Goal: Task Accomplishment & Management: Use online tool/utility

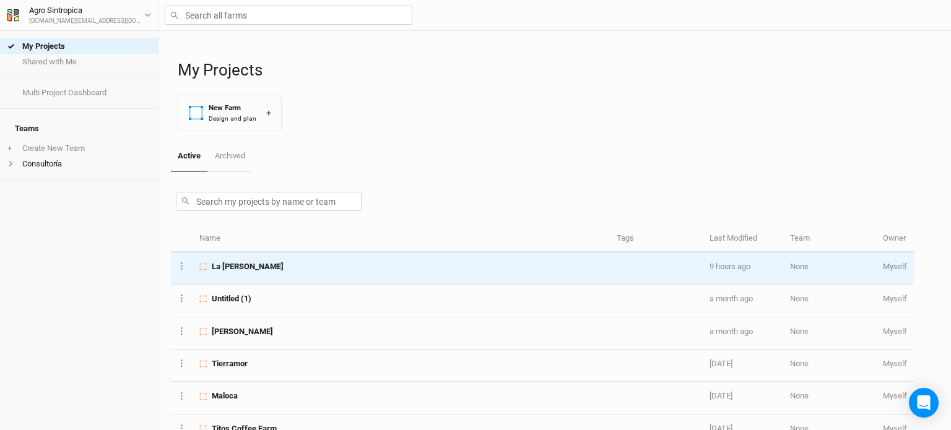
click at [313, 264] on div "La [PERSON_NAME]" at bounding box center [400, 266] width 403 height 11
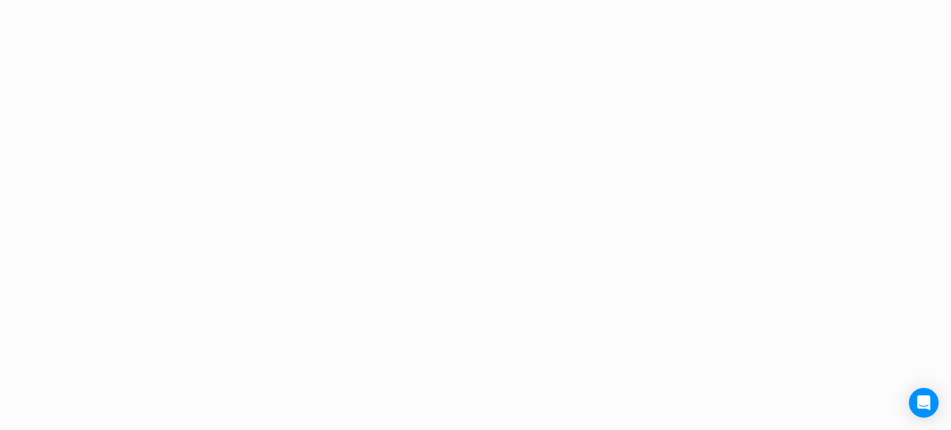
click at [313, 264] on div "Project Design Sections area 0 acres qty 0 sections stems 0 stems density 0 ste…" at bounding box center [475, 215] width 951 height 430
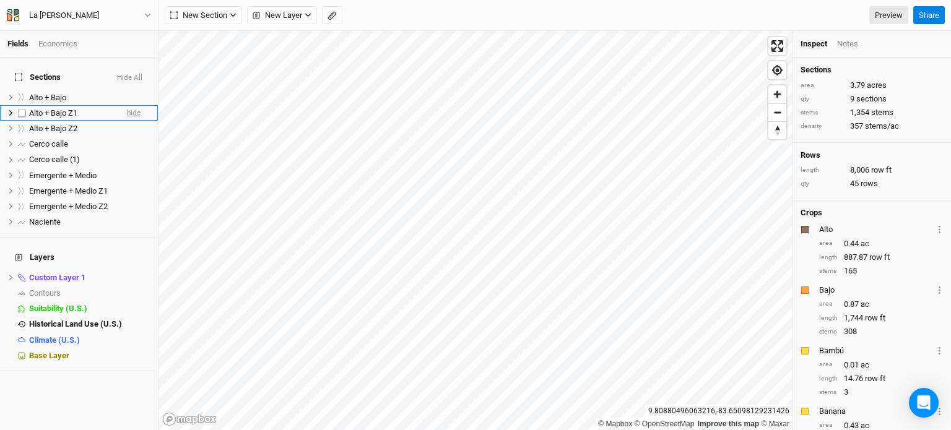
click at [131, 105] on li "Alto + Bajo Z1 hide" at bounding box center [79, 112] width 158 height 15
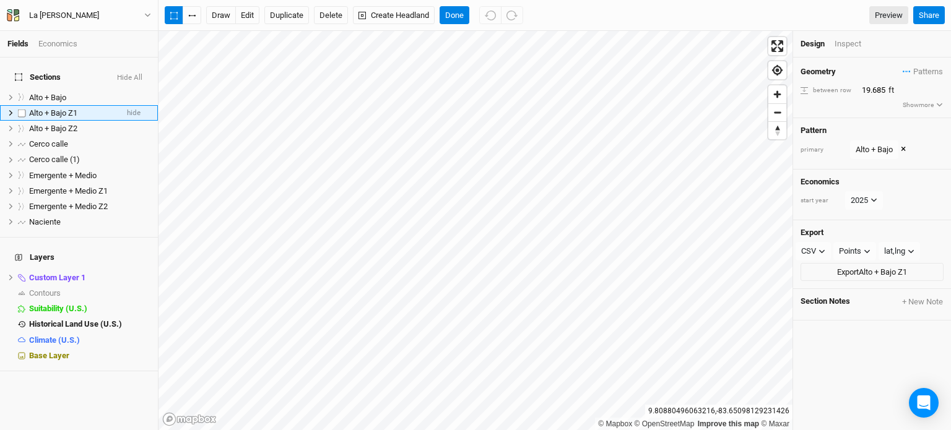
click at [72, 108] on span "Alto + Bajo Z1" at bounding box center [53, 112] width 48 height 9
click at [338, 16] on button "Delete" at bounding box center [331, 15] width 34 height 19
click at [97, 108] on div "Alto + Bajo Z1" at bounding box center [73, 113] width 88 height 10
click at [324, 14] on button "Delete" at bounding box center [331, 15] width 34 height 19
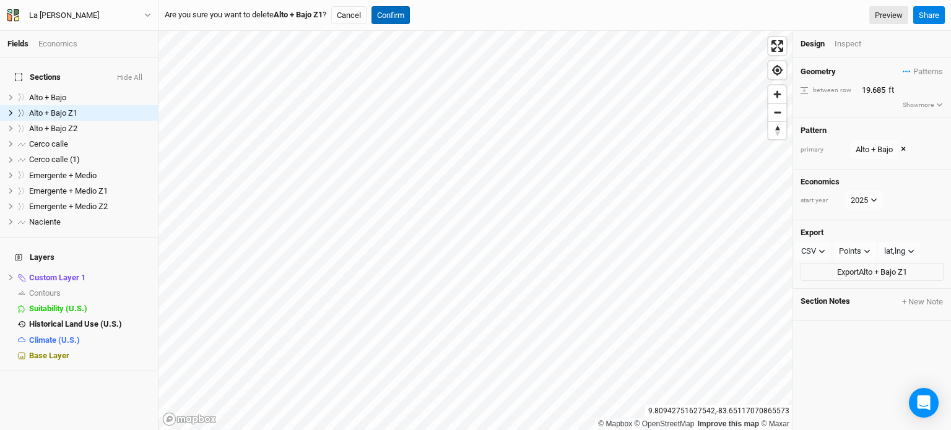
click at [398, 9] on button "Confirm" at bounding box center [390, 15] width 38 height 19
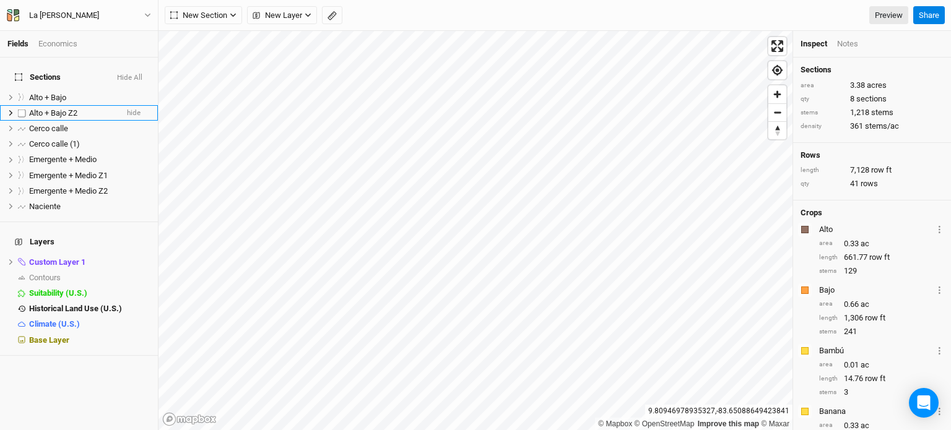
click at [103, 105] on li "Alto + Bajo Z2 hide" at bounding box center [79, 112] width 158 height 15
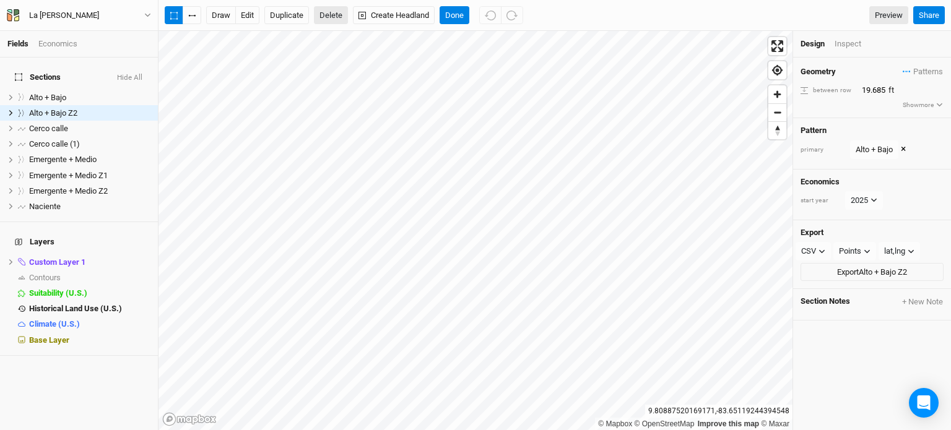
click at [323, 15] on button "Delete" at bounding box center [331, 15] width 34 height 19
click at [395, 13] on button "Confirm" at bounding box center [390, 15] width 38 height 19
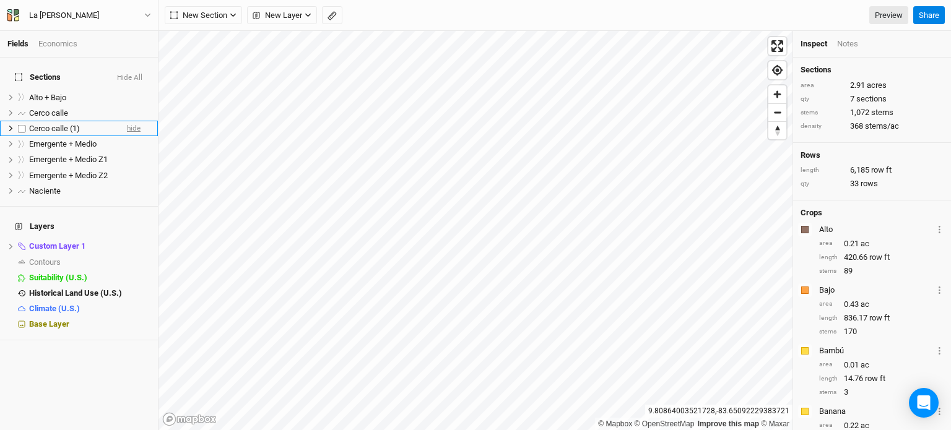
click at [127, 121] on span "hide" at bounding box center [134, 128] width 14 height 15
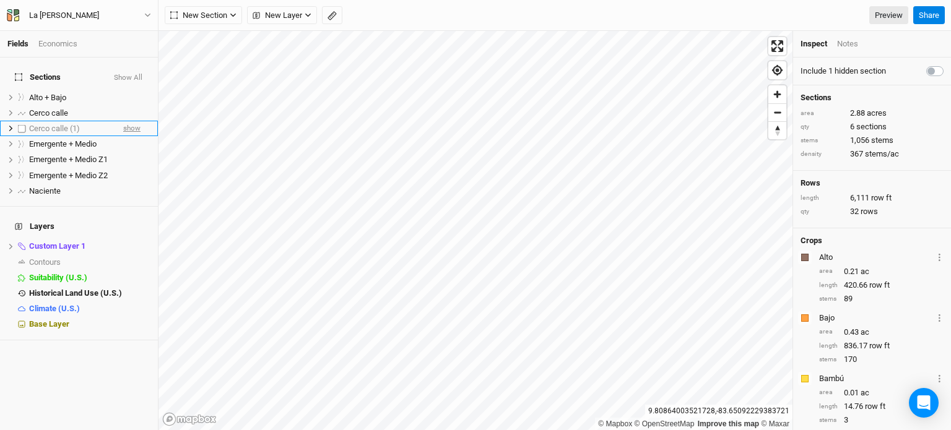
click at [123, 121] on span "show" at bounding box center [131, 128] width 17 height 15
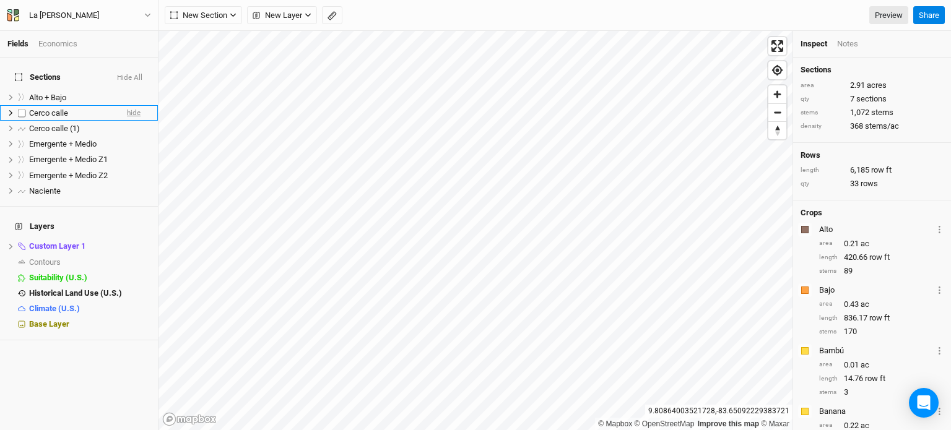
click at [127, 105] on span "hide" at bounding box center [134, 112] width 14 height 15
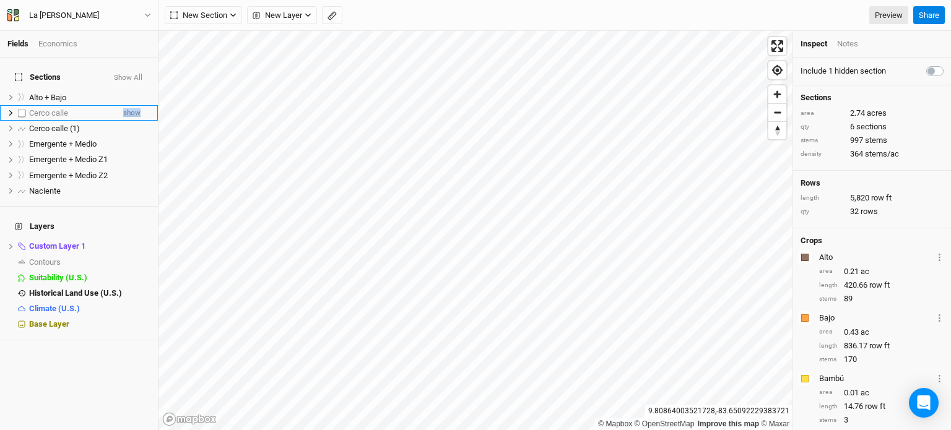
click at [127, 105] on span "show" at bounding box center [131, 112] width 17 height 15
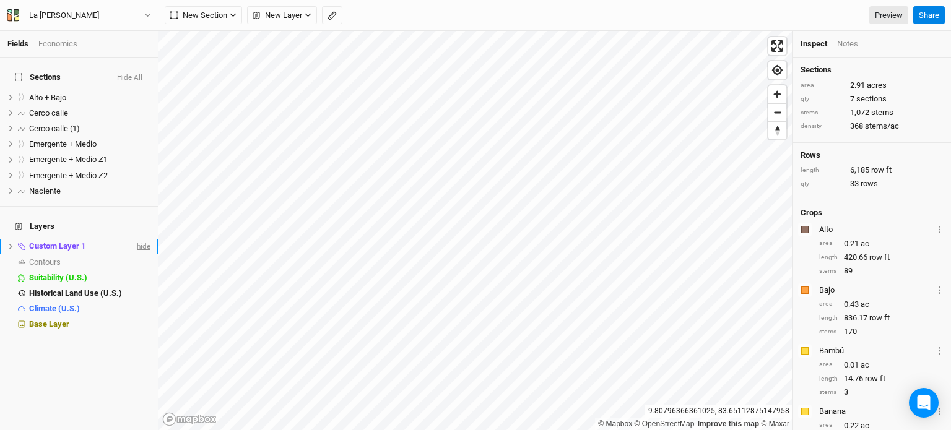
click at [137, 239] on span "hide" at bounding box center [142, 246] width 16 height 15
click at [77, 258] on div "Contours" at bounding box center [80, 263] width 102 height 10
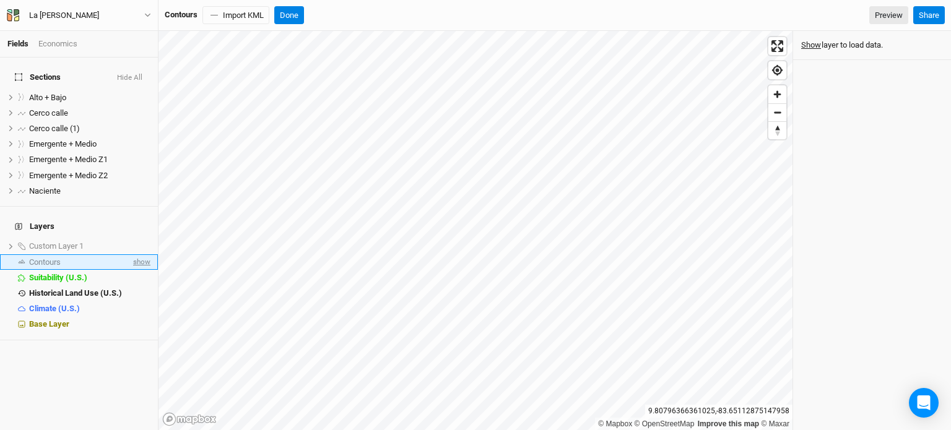
click at [133, 254] on span "show" at bounding box center [141, 261] width 20 height 15
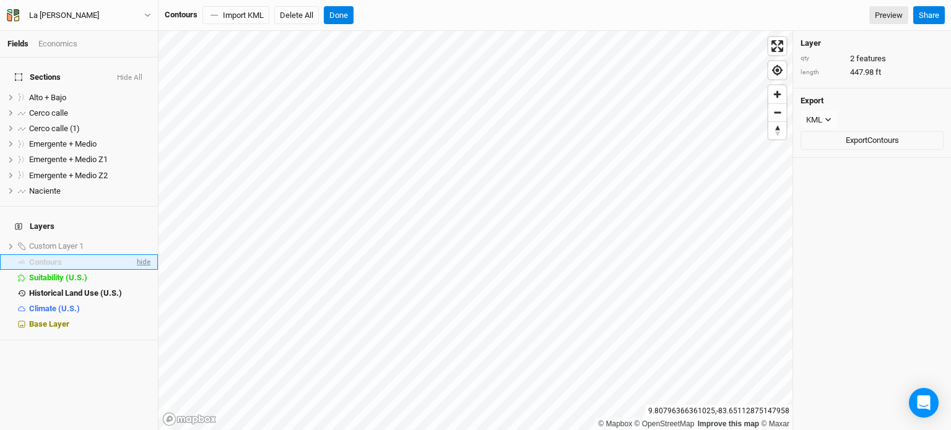
click at [134, 254] on span "hide" at bounding box center [142, 261] width 16 height 15
click at [134, 239] on span "show" at bounding box center [141, 246] width 20 height 15
click at [12, 244] on icon at bounding box center [11, 247] width 4 height 6
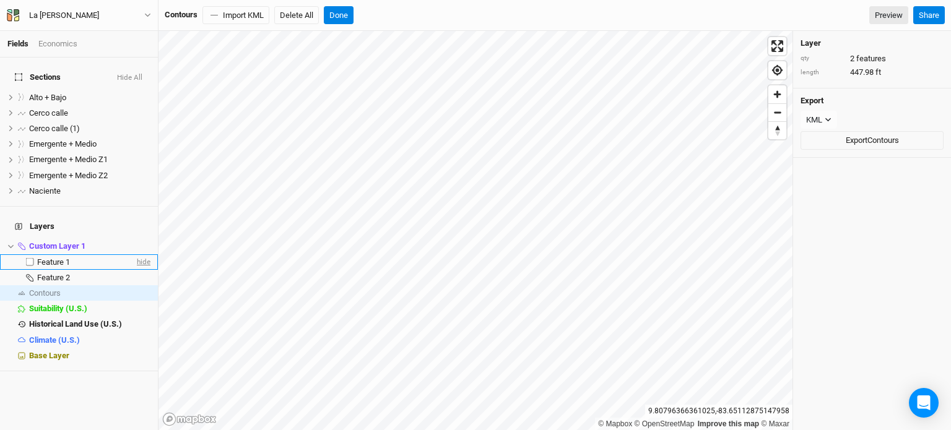
click at [136, 254] on span "hide" at bounding box center [142, 261] width 16 height 15
click at [136, 254] on span "show" at bounding box center [141, 261] width 20 height 15
click at [67, 110] on span "Cerco calle" at bounding box center [48, 112] width 39 height 9
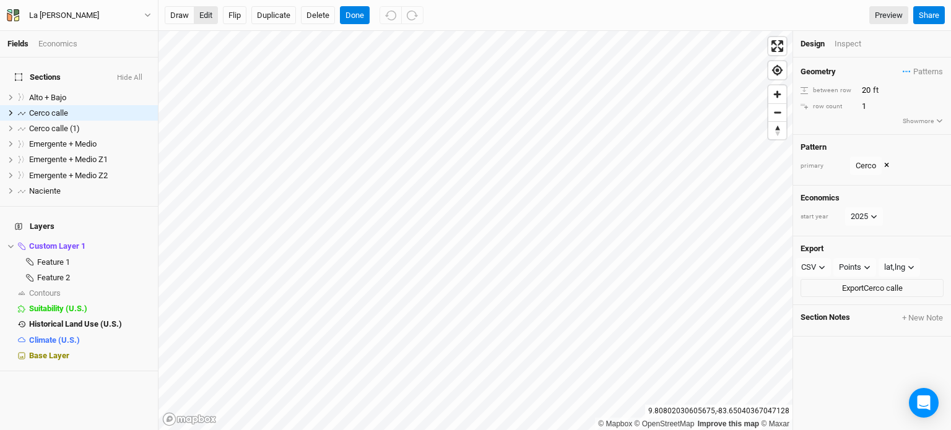
click at [207, 7] on button "edit" at bounding box center [206, 15] width 24 height 19
click at [102, 155] on span "Emergente + Medio Z1" at bounding box center [68, 159] width 79 height 9
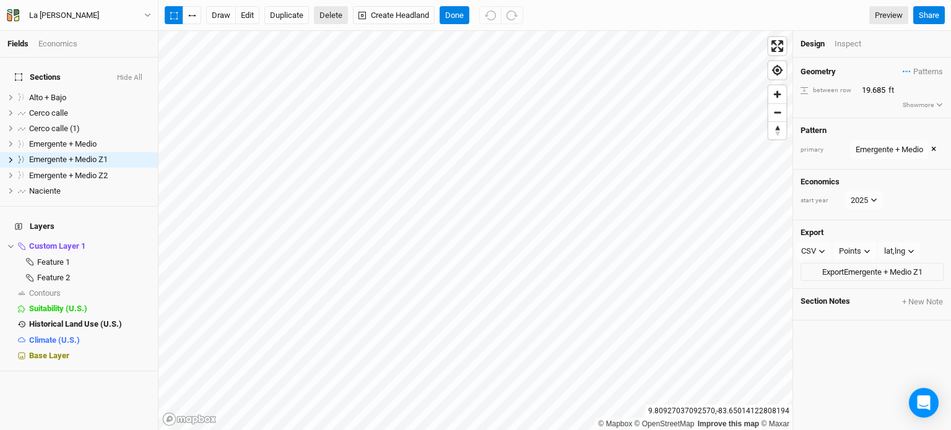
click at [321, 13] on button "Delete" at bounding box center [331, 15] width 34 height 19
click at [426, 16] on button "Confirm" at bounding box center [421, 15] width 38 height 19
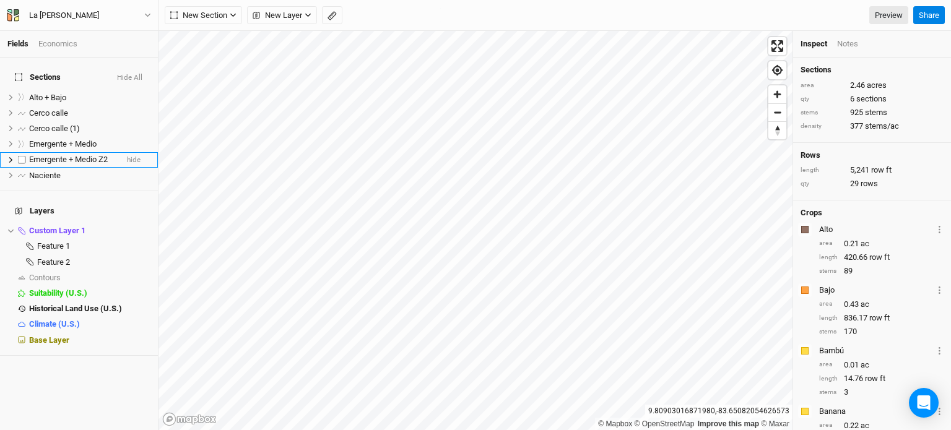
click at [115, 152] on li "Emergente + Medio Z2 hide" at bounding box center [79, 159] width 158 height 15
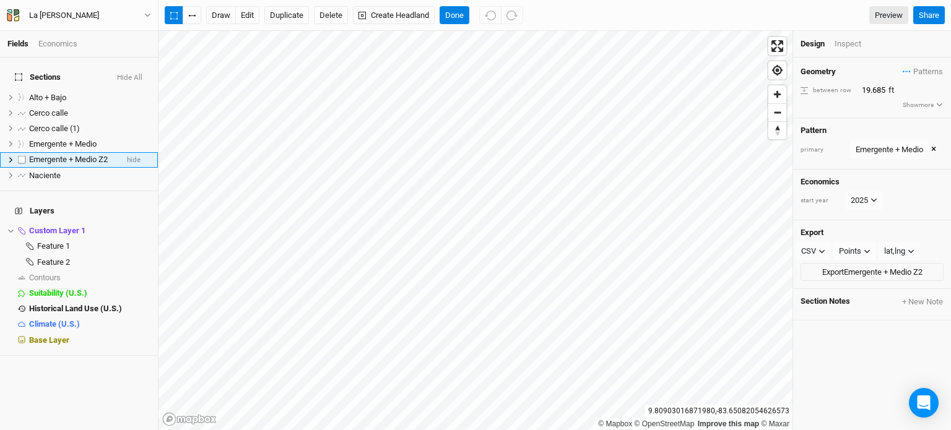
click at [92, 155] on span "Emergente + Medio Z2" at bounding box center [68, 159] width 79 height 9
click at [347, 9] on div "draw edit Duplicate Delete Create Headland Done" at bounding box center [344, 15] width 358 height 19
click at [329, 15] on button "Delete" at bounding box center [331, 15] width 34 height 19
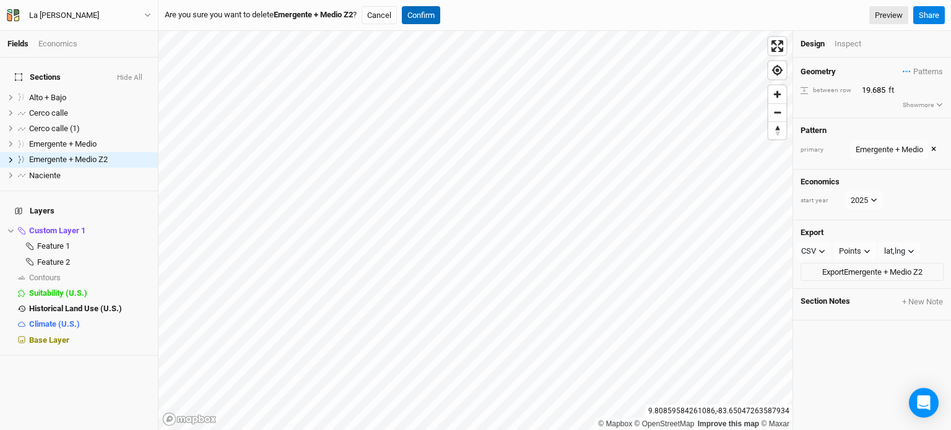
click at [431, 14] on button "Confirm" at bounding box center [421, 15] width 38 height 19
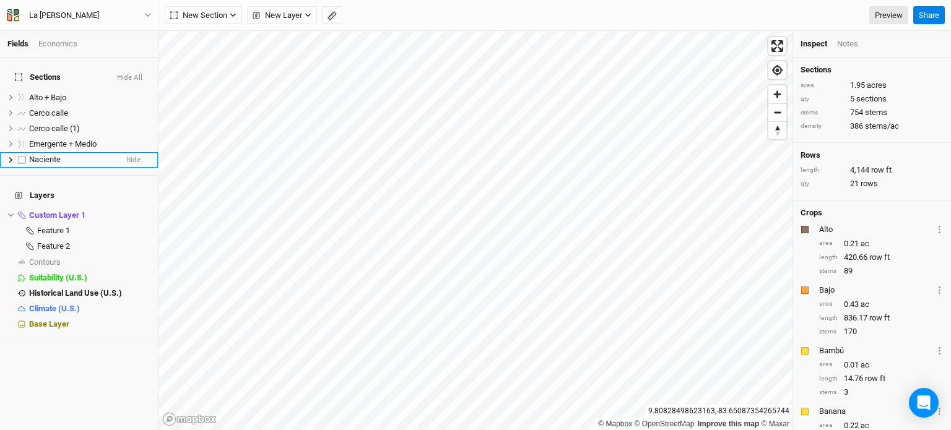
click at [97, 157] on div "Naciente" at bounding box center [73, 160] width 88 height 10
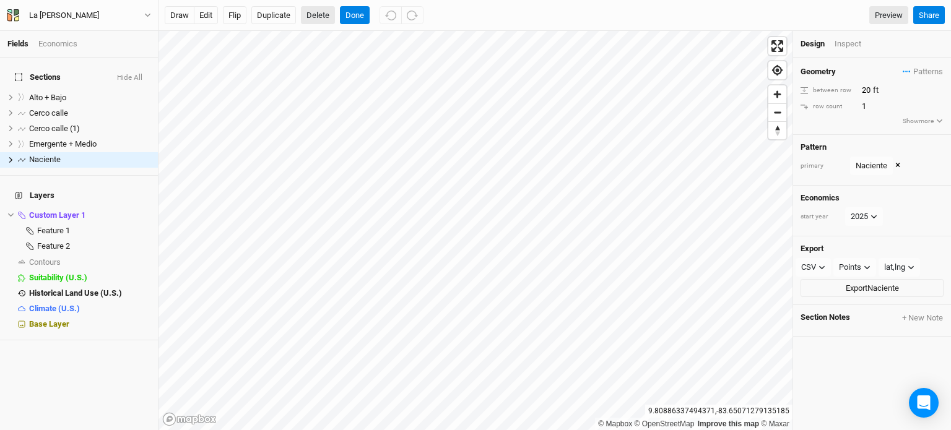
click at [313, 14] on button "Delete" at bounding box center [318, 15] width 34 height 19
click at [379, 15] on button "Confirm" at bounding box center [373, 15] width 38 height 19
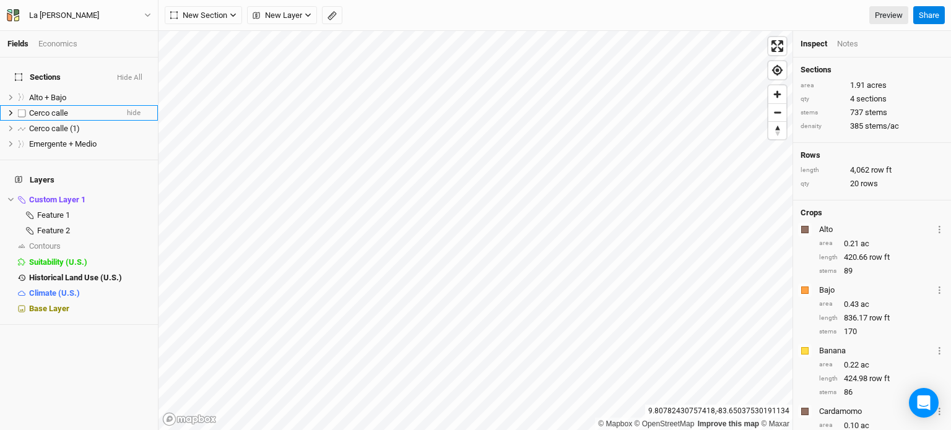
click at [51, 108] on span "Cerco calle" at bounding box center [48, 112] width 39 height 9
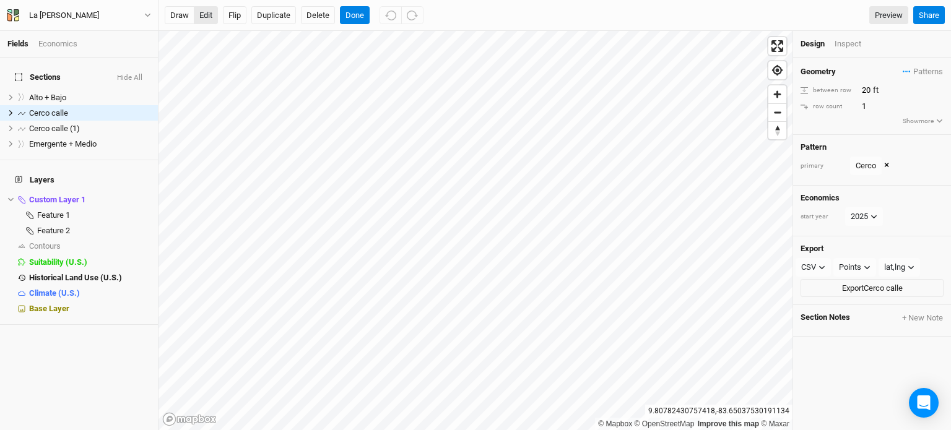
click at [214, 13] on button "edit" at bounding box center [206, 15] width 24 height 19
click at [202, 15] on button "edit" at bounding box center [206, 15] width 24 height 19
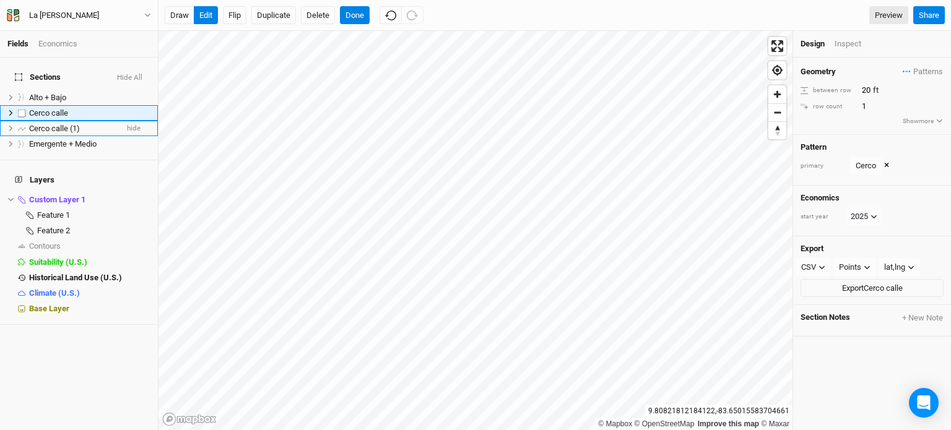
click at [67, 124] on span "Cerco calle (1)" at bounding box center [54, 128] width 51 height 9
click at [202, 14] on button "edit" at bounding box center [206, 15] width 24 height 19
click at [357, 11] on button "Done" at bounding box center [355, 15] width 30 height 19
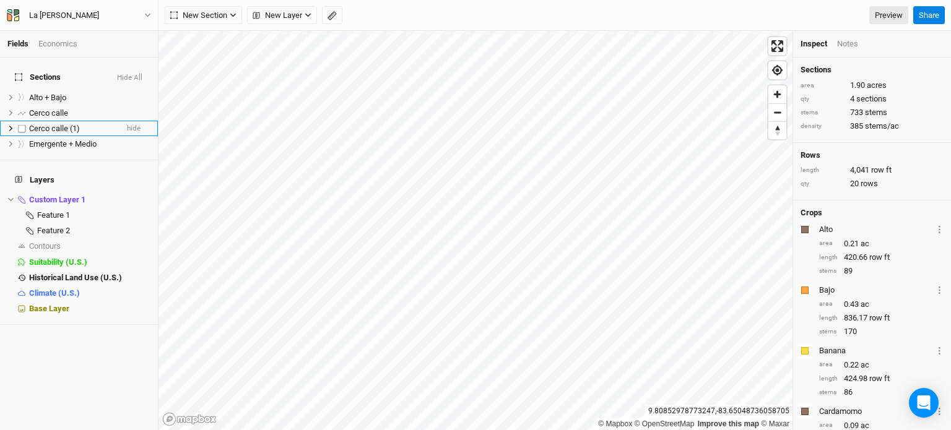
click at [53, 124] on span "Cerco calle (1)" at bounding box center [54, 128] width 51 height 9
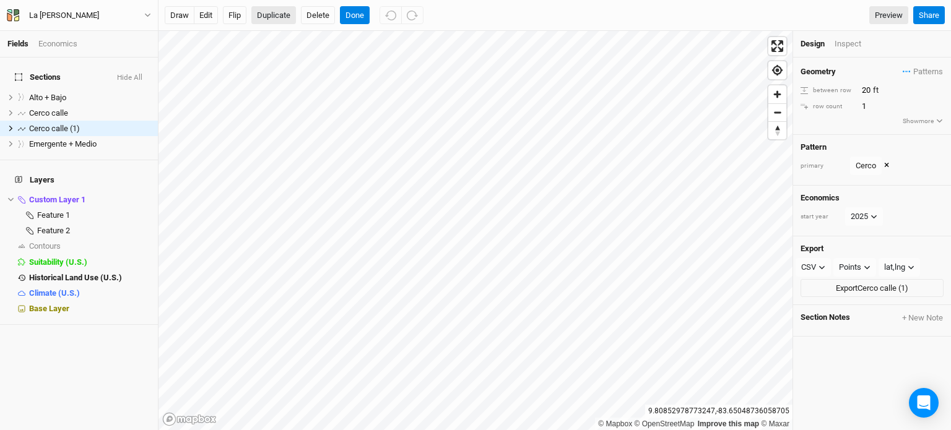
click at [284, 17] on button "Duplicate" at bounding box center [273, 15] width 45 height 19
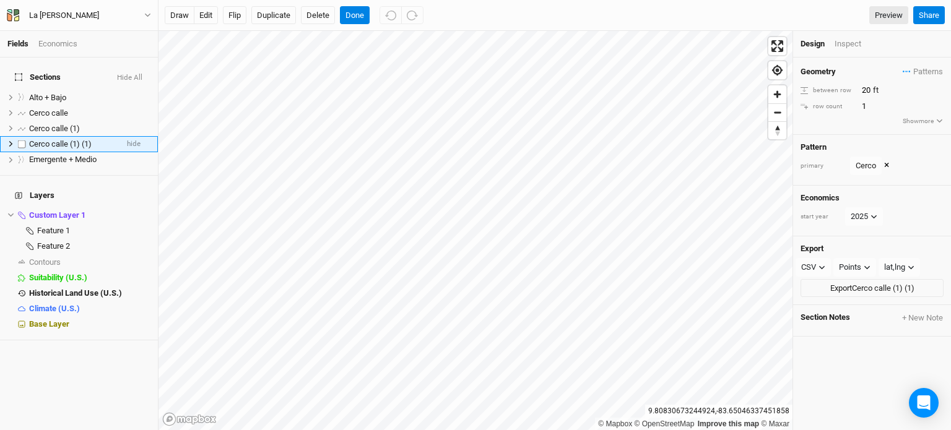
click at [107, 139] on div "Cerco calle (1) (1)" at bounding box center [73, 144] width 88 height 10
click at [208, 19] on button "edit" at bounding box center [206, 15] width 24 height 19
click at [203, 12] on button "edit" at bounding box center [206, 15] width 24 height 19
click at [909, 72] on span "Patterns" at bounding box center [923, 72] width 40 height 12
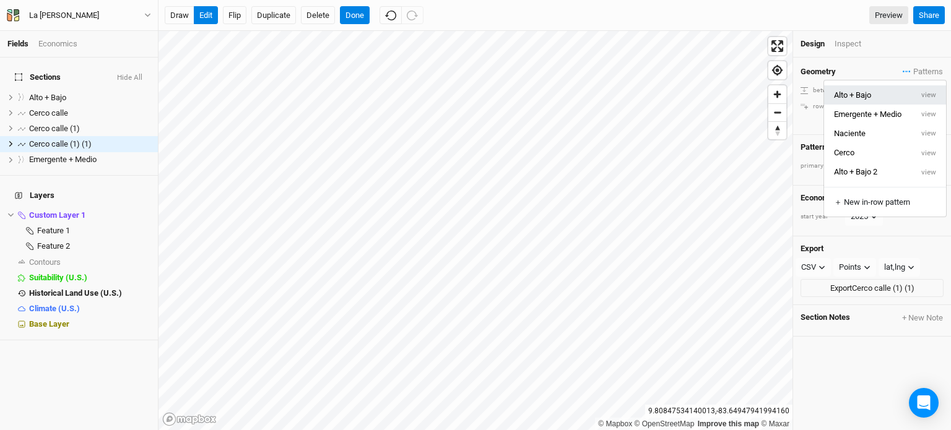
click at [888, 95] on button "Alto + Bajo" at bounding box center [868, 94] width 88 height 19
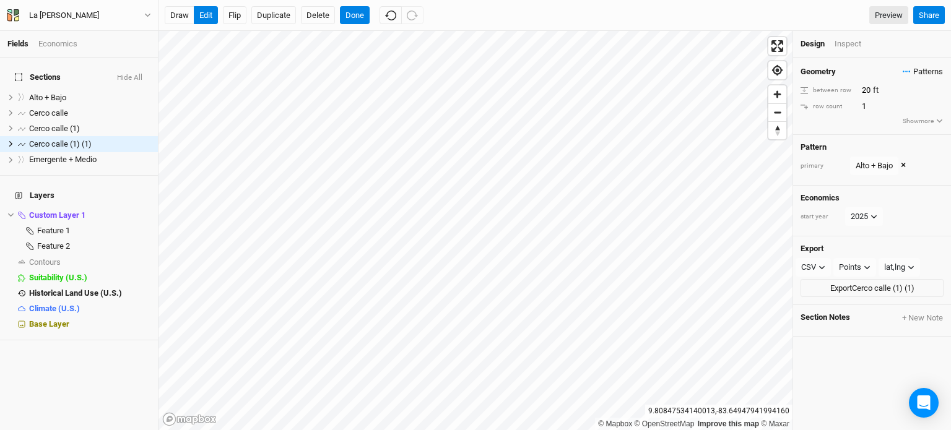
click at [921, 70] on span "Patterns" at bounding box center [923, 72] width 40 height 12
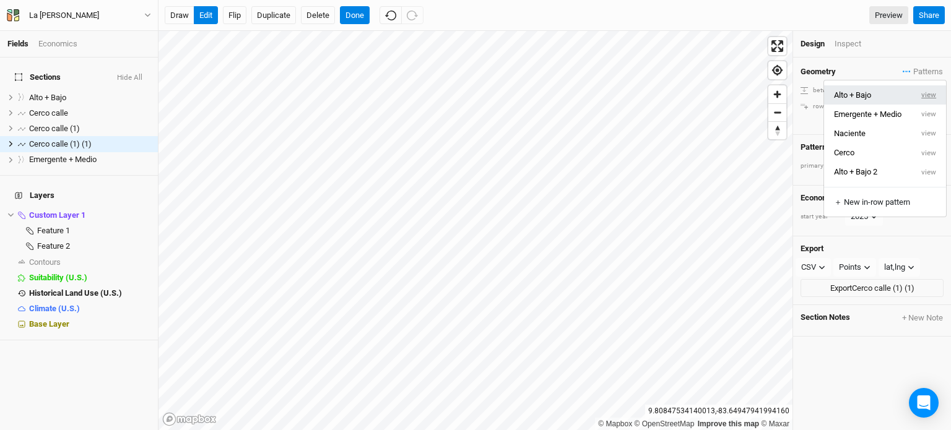
click at [923, 98] on button "view" at bounding box center [929, 94] width 34 height 19
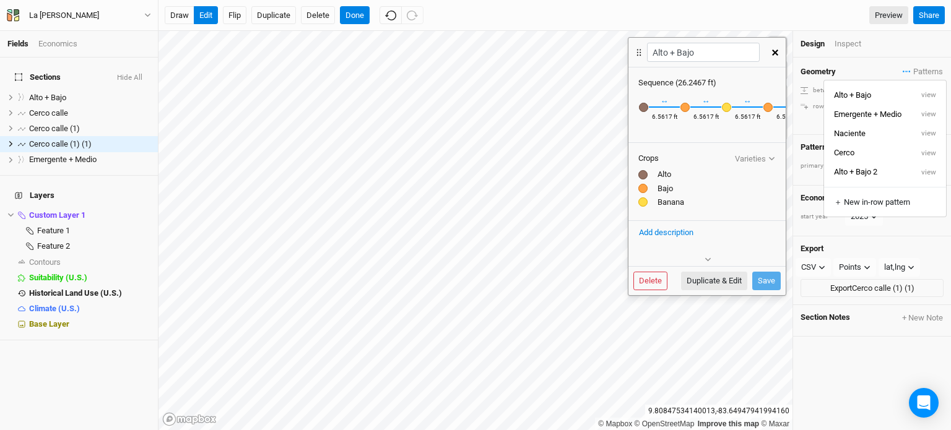
click at [770, 57] on button "button" at bounding box center [776, 52] width 22 height 22
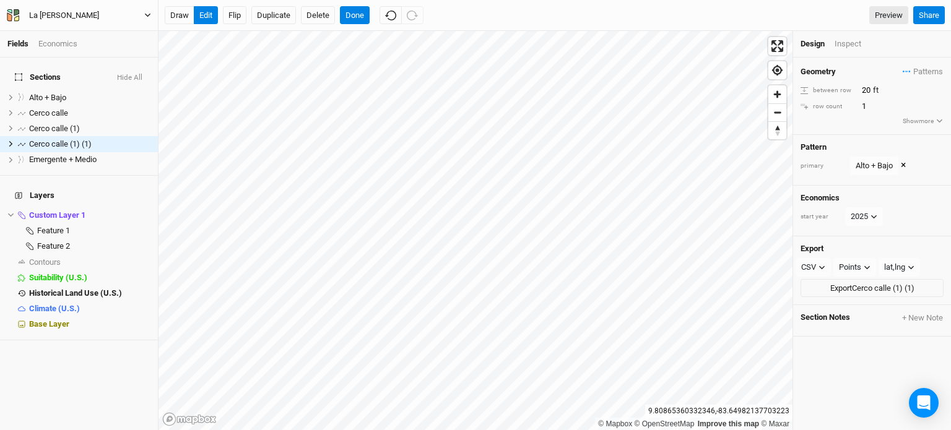
click at [143, 13] on button "La [PERSON_NAME]" at bounding box center [78, 16] width 145 height 14
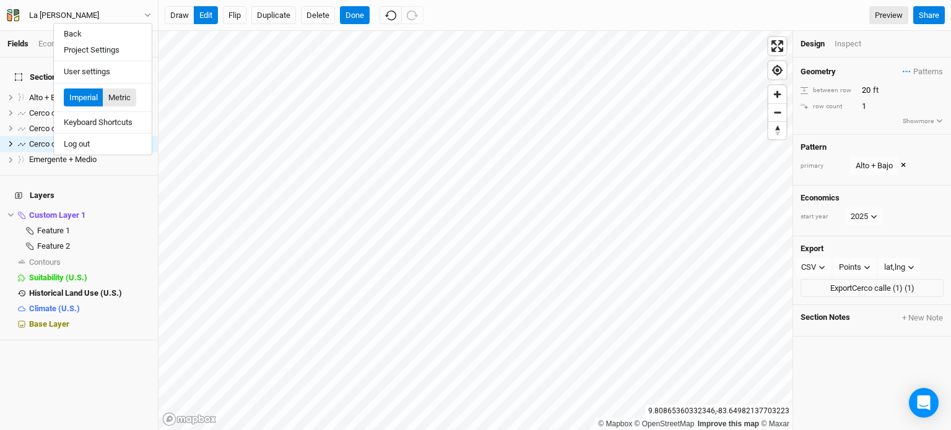
click at [126, 98] on button "Metric" at bounding box center [119, 98] width 33 height 19
type input "6.096"
click at [911, 69] on span "Patterns" at bounding box center [923, 72] width 40 height 12
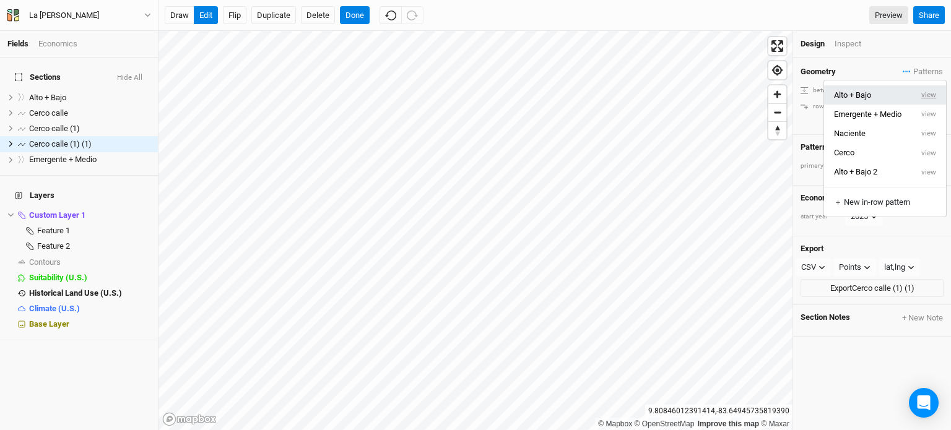
click at [922, 98] on button "view" at bounding box center [929, 94] width 34 height 19
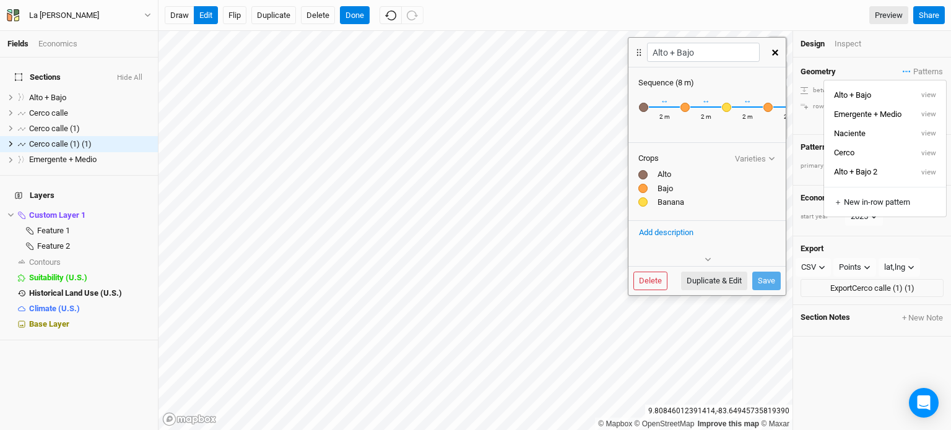
click at [778, 53] on button "button" at bounding box center [776, 52] width 22 height 22
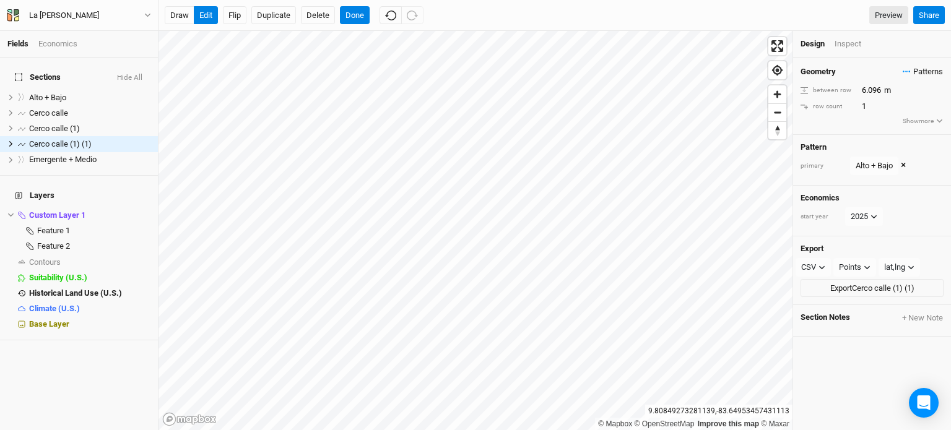
click at [909, 69] on span "Patterns" at bounding box center [923, 72] width 40 height 12
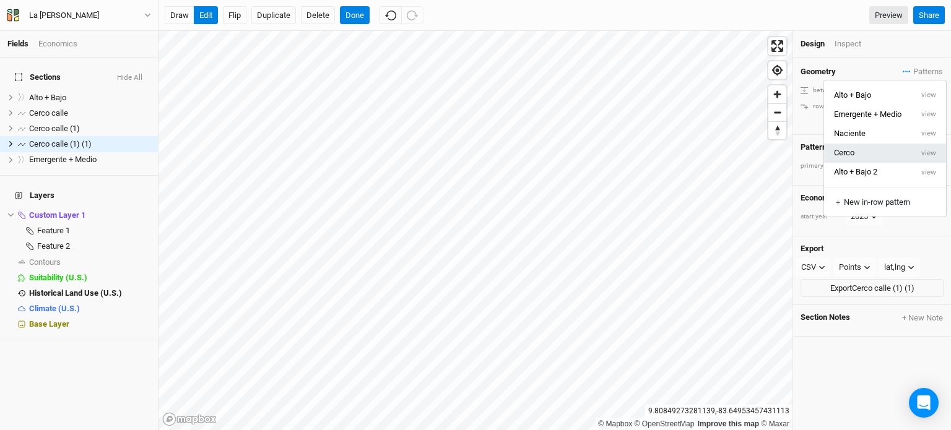
click at [859, 153] on button "Cerco" at bounding box center [868, 153] width 88 height 19
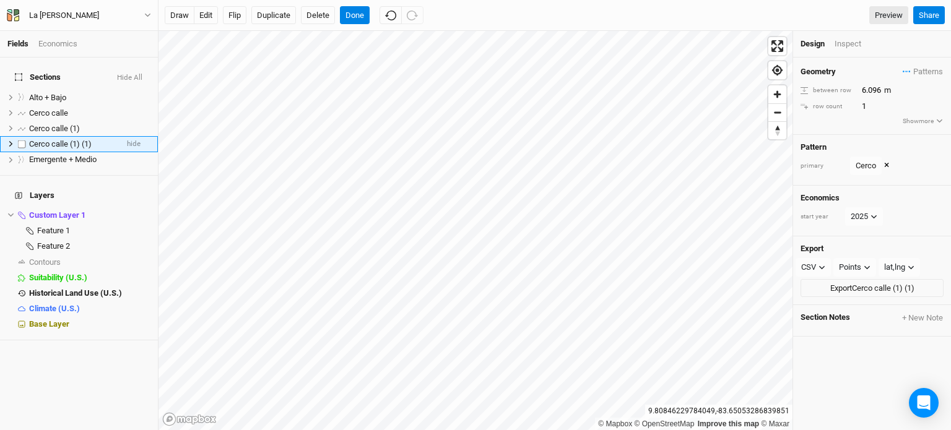
click at [80, 139] on span "Cerco calle (1) (1)" at bounding box center [60, 143] width 63 height 9
click at [815, 263] on div "CSV" at bounding box center [808, 267] width 15 height 12
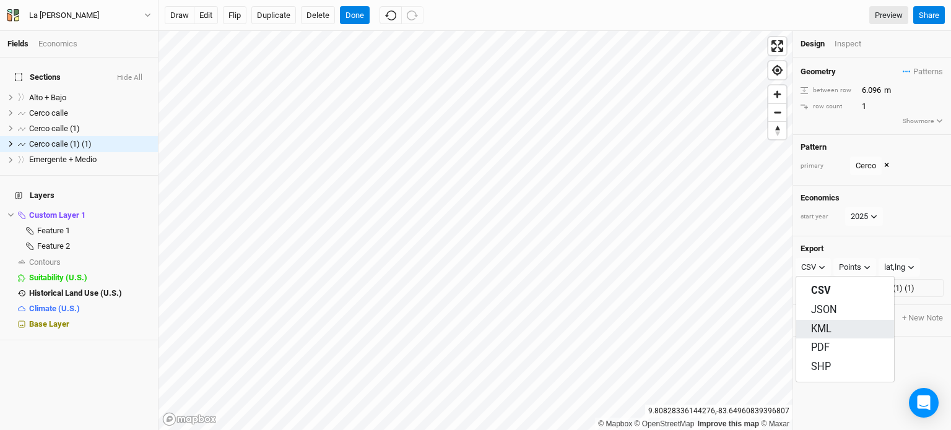
click at [830, 324] on span "KML" at bounding box center [821, 330] width 20 height 14
click at [856, 287] on button "Export Cerco calle (1) (1)" at bounding box center [871, 288] width 143 height 19
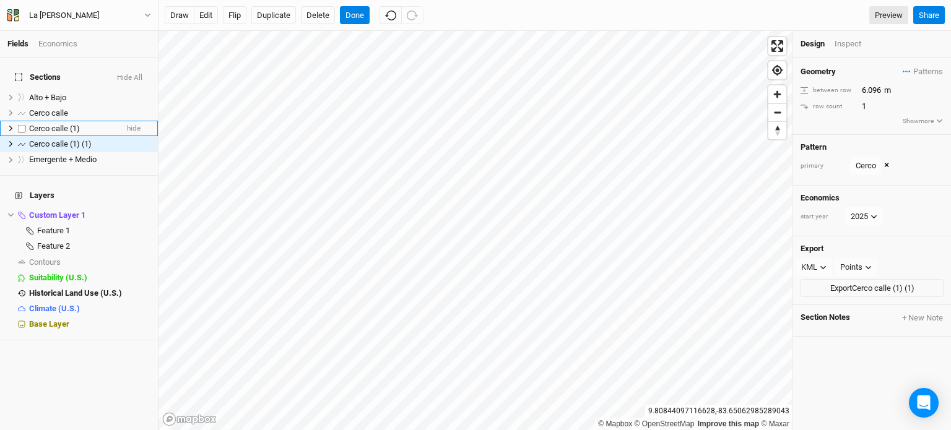
click at [51, 124] on span "Cerco calle (1)" at bounding box center [54, 128] width 51 height 9
click at [821, 266] on icon "button" at bounding box center [822, 268] width 6 height 4
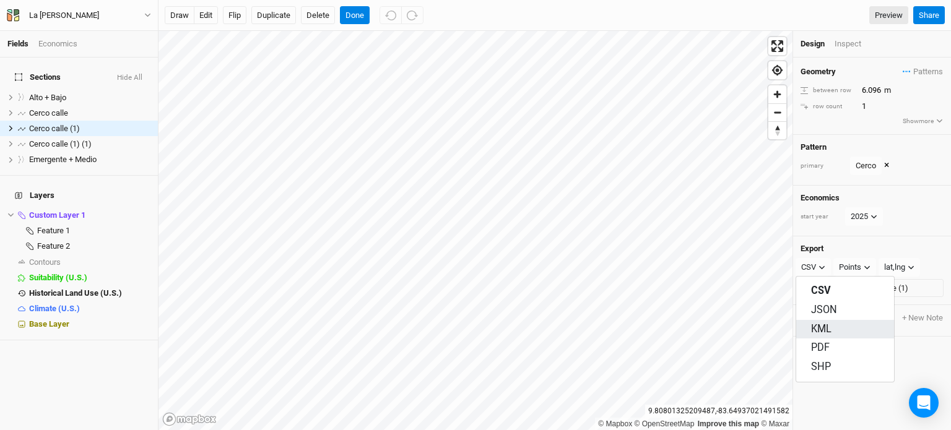
click at [842, 324] on button "KML" at bounding box center [845, 329] width 98 height 19
click at [852, 290] on button "Export Cerco calle (1)" at bounding box center [871, 288] width 143 height 19
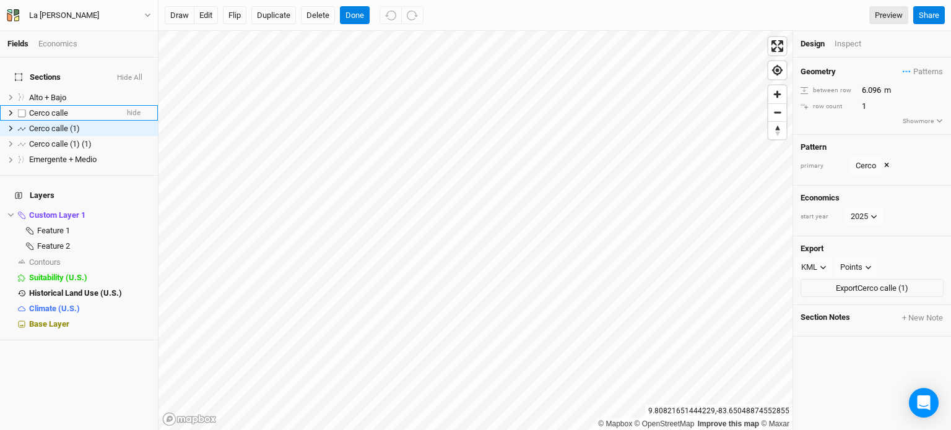
click at [63, 108] on span "Cerco calle" at bounding box center [48, 112] width 39 height 9
click at [812, 272] on button "CSV" at bounding box center [812, 267] width 35 height 19
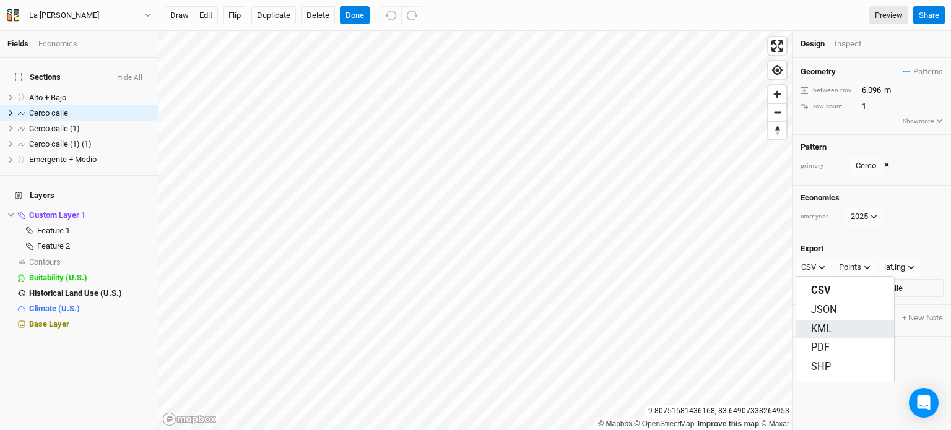
click at [839, 328] on button "KML" at bounding box center [845, 329] width 98 height 19
click at [860, 264] on div "Points" at bounding box center [851, 267] width 22 height 12
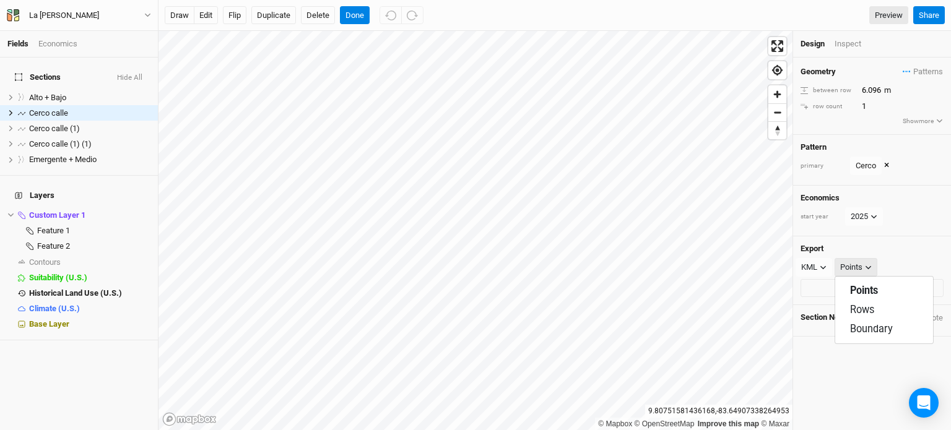
click at [863, 267] on button "Points" at bounding box center [855, 267] width 43 height 19
click at [857, 284] on button "Export Cerco calle" at bounding box center [871, 288] width 143 height 19
click at [506, 430] on html "Fields Economics Sections Hide All Alto + Bajo hide Cerco calle hide Cerco call…" at bounding box center [475, 215] width 951 height 430
